Goal: Transaction & Acquisition: Subscribe to service/newsletter

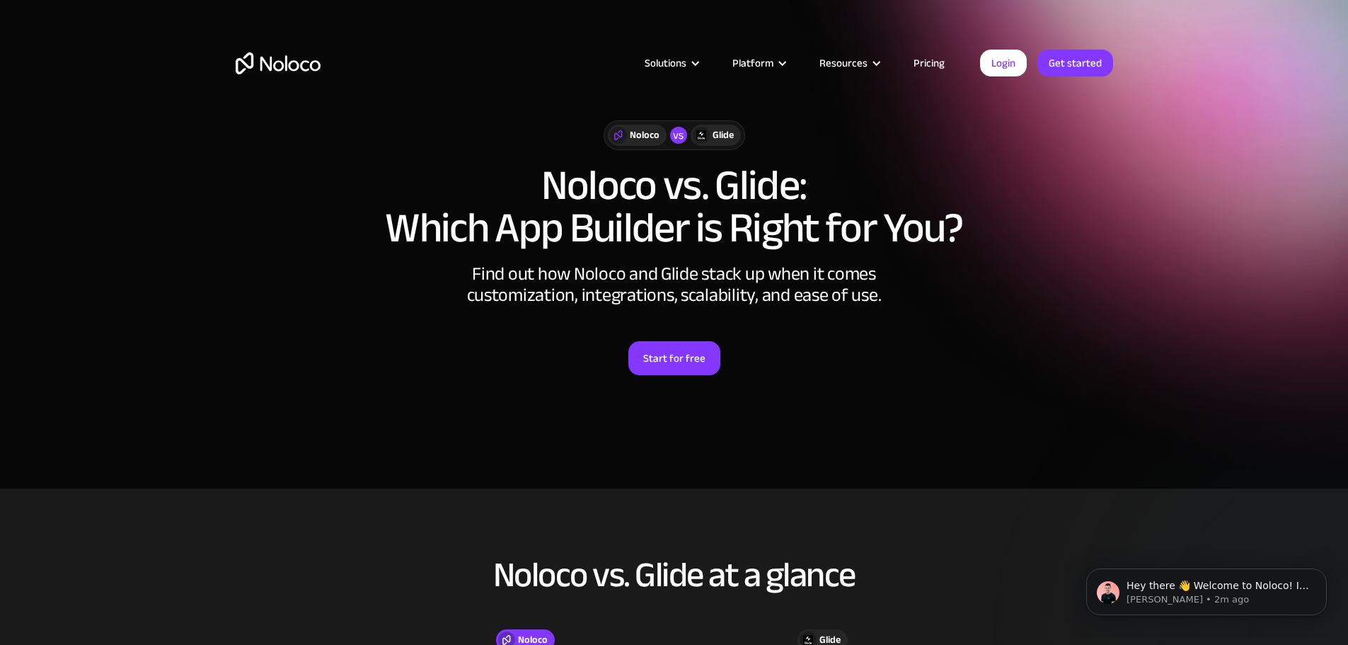
click at [924, 60] on link "Pricing" at bounding box center [929, 63] width 67 height 18
click at [660, 367] on link "Start for free" at bounding box center [674, 358] width 92 height 34
